Goal: Information Seeking & Learning: Check status

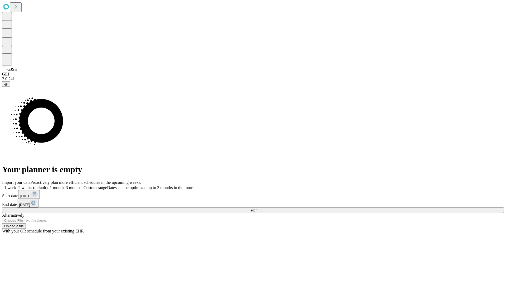
click at [257, 209] on span "Fetch" at bounding box center [252, 211] width 9 height 4
